Goal: Navigation & Orientation: Find specific page/section

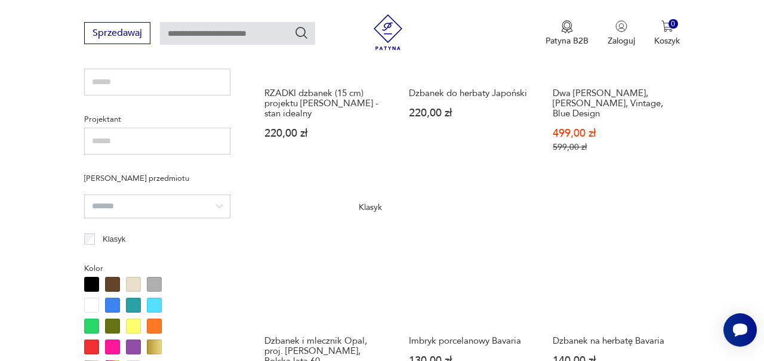
scroll to position [821, 0]
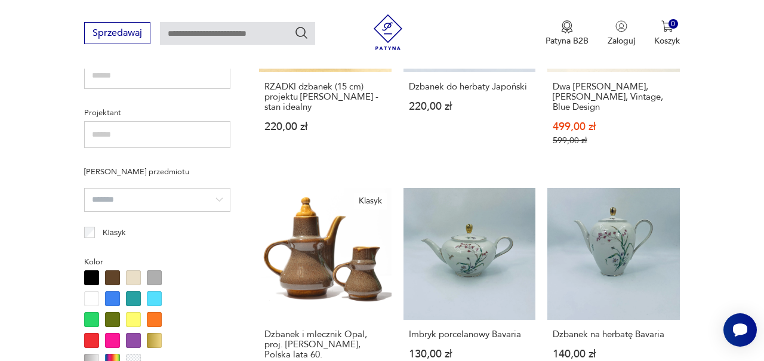
click at [86, 301] on div at bounding box center [91, 298] width 15 height 15
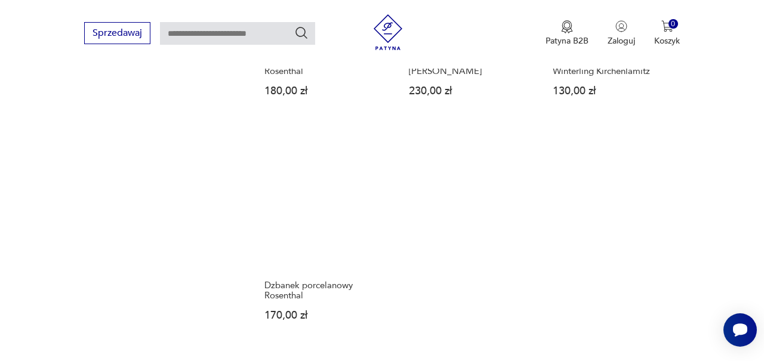
scroll to position [1571, 0]
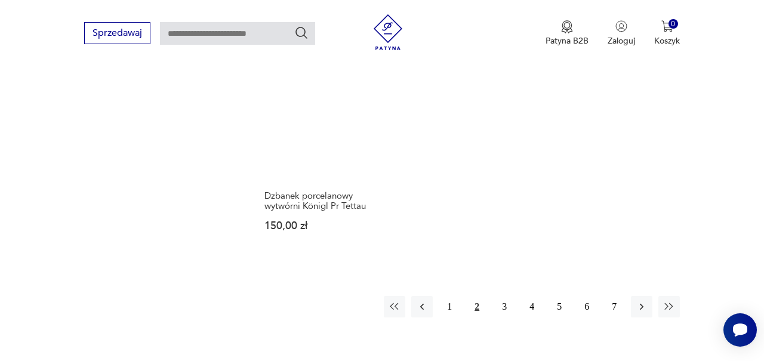
scroll to position [1620, 0]
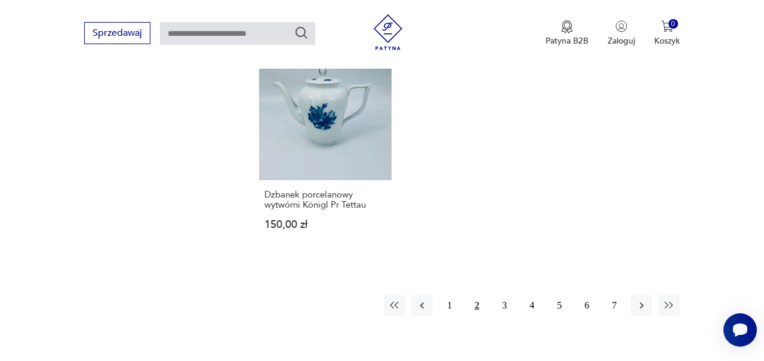
click at [501, 302] on button "3" at bounding box center [503, 305] width 21 height 21
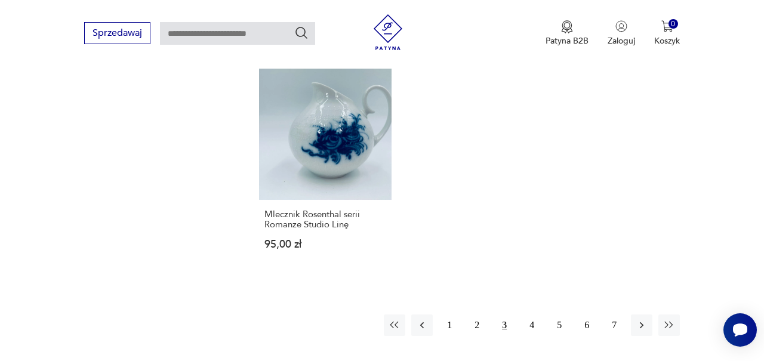
scroll to position [1621, 0]
click at [534, 330] on button "4" at bounding box center [531, 324] width 21 height 21
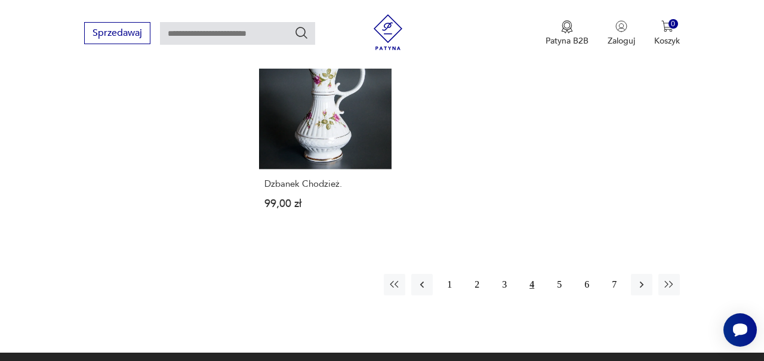
scroll to position [1680, 0]
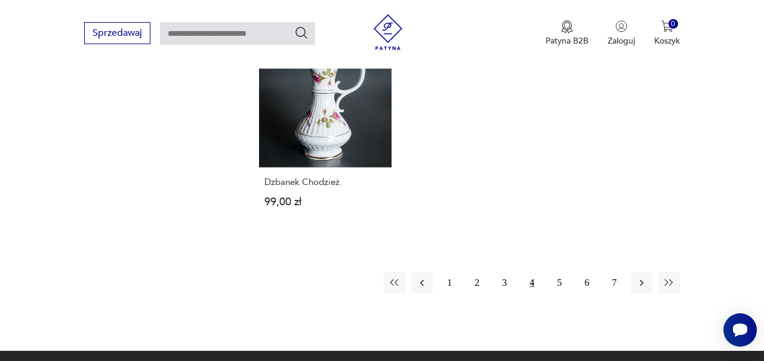
click at [558, 290] on button "5" at bounding box center [558, 282] width 21 height 21
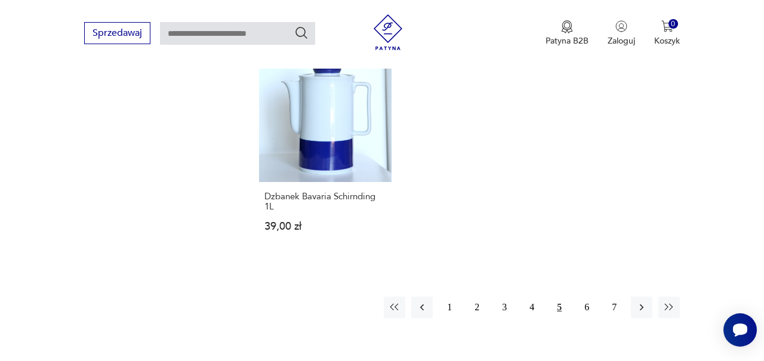
scroll to position [1680, 0]
click at [589, 296] on button "6" at bounding box center [586, 306] width 21 height 21
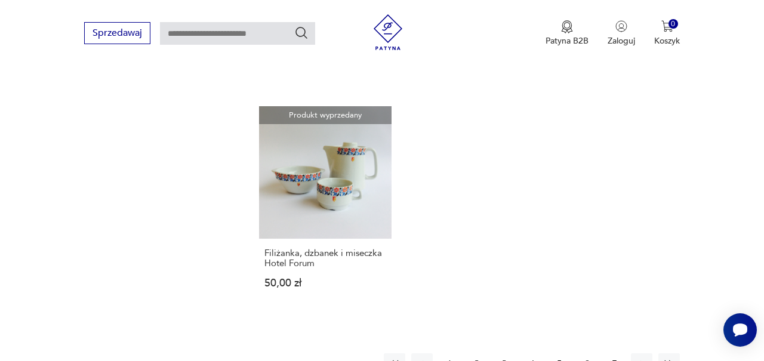
scroll to position [1573, 0]
click at [612, 352] on button "7" at bounding box center [613, 362] width 21 height 21
